Goal: Task Accomplishment & Management: Manage account settings

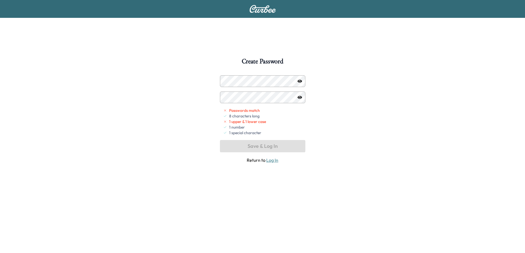
click at [283, 125] on div "Passwords match 8 characters long 1 upper & 1 lower case 1 number 1 special cha…" at bounding box center [264, 122] width 82 height 28
drag, startPoint x: 283, startPoint y: 125, endPoint x: 264, endPoint y: 145, distance: 27.4
click at [264, 145] on div "Passwords match 8 characters long 1 upper & 1 lower case 1 number 1 special cha…" at bounding box center [262, 119] width 85 height 88
click at [269, 121] on div "1 upper & 1 lower case" at bounding box center [264, 122] width 82 height 6
click at [301, 81] on icon "button" at bounding box center [300, 81] width 4 height 3
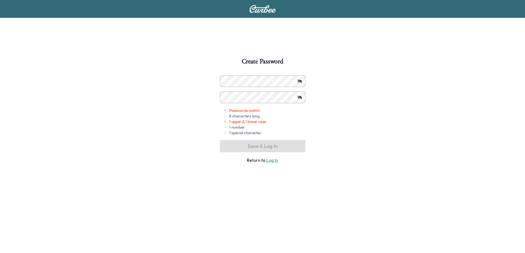
click at [228, 84] on div at bounding box center [225, 81] width 7 height 7
click at [226, 81] on div at bounding box center [225, 81] width 7 height 7
click at [229, 84] on div at bounding box center [225, 81] width 7 height 7
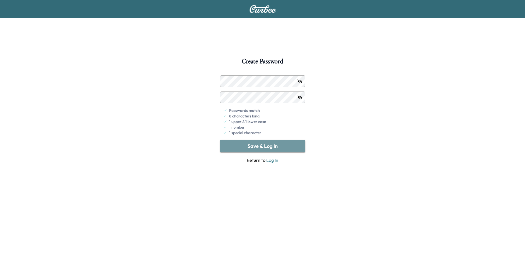
click at [266, 146] on button "Save & Log In" at bounding box center [262, 146] width 85 height 12
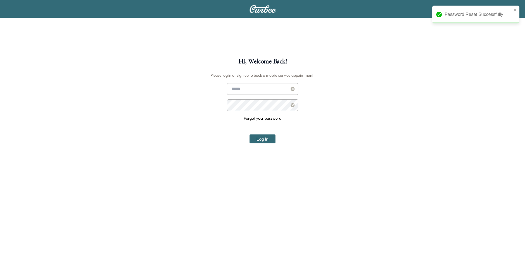
click at [240, 91] on input "text" at bounding box center [262, 89] width 71 height 12
type input "**********"
click at [268, 138] on button "Log In" at bounding box center [263, 139] width 26 height 9
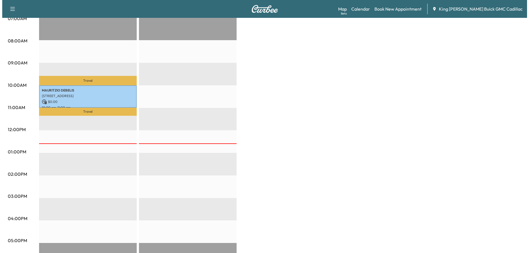
scroll to position [140, 0]
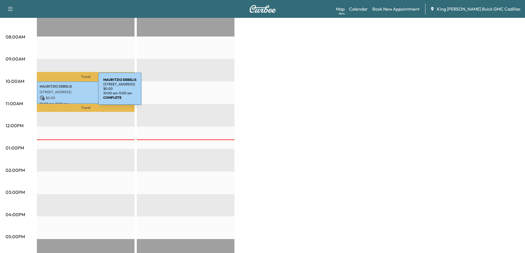
click at [56, 92] on p "[STREET_ADDRESS]" at bounding box center [86, 92] width 92 height 4
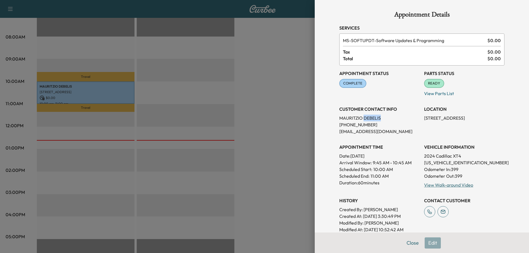
drag, startPoint x: 361, startPoint y: 119, endPoint x: 377, endPoint y: 119, distance: 15.6
click at [377, 119] on p "[PERSON_NAME]" at bounding box center [379, 118] width 80 height 7
copy p "DEBELIS"
click at [505, 173] on div "Appointment Details Services MS-SOFTUPDT - Software Updates & Programming $ 0.0…" at bounding box center [422, 167] width 179 height 335
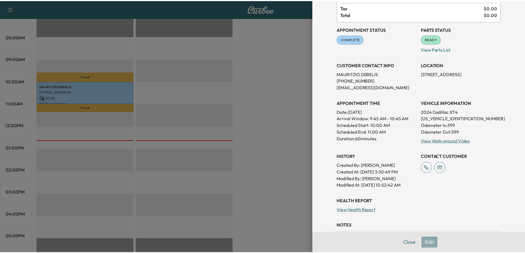
scroll to position [0, 0]
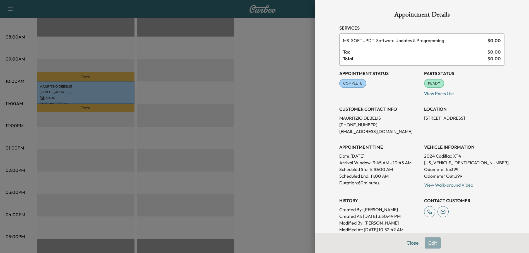
click at [511, 109] on div "Appointment Details Services MS-SOFTUPDT - Software Updates & Programming $ 0.0…" at bounding box center [422, 126] width 214 height 253
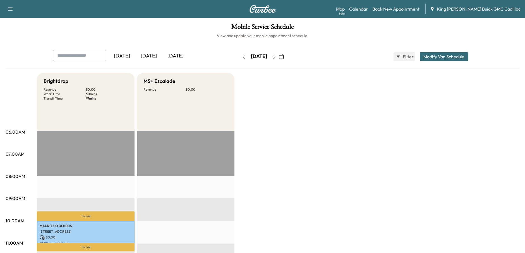
click at [7, 8] on icon "button" at bounding box center [10, 9] width 7 height 7
click at [473, 13] on div "Map Beta Calendar Book New Appointment King [PERSON_NAME] Buick GMC Cadillac" at bounding box center [428, 9] width 184 height 11
click at [467, 9] on span "King [PERSON_NAME] Buick GMC Cadillac" at bounding box center [479, 9] width 84 height 7
click at [11, 7] on icon "button" at bounding box center [10, 9] width 5 height 4
click at [18, 17] on link "Support" at bounding box center [19, 19] width 21 height 7
